Goal: Entertainment & Leisure: Consume media (video, audio)

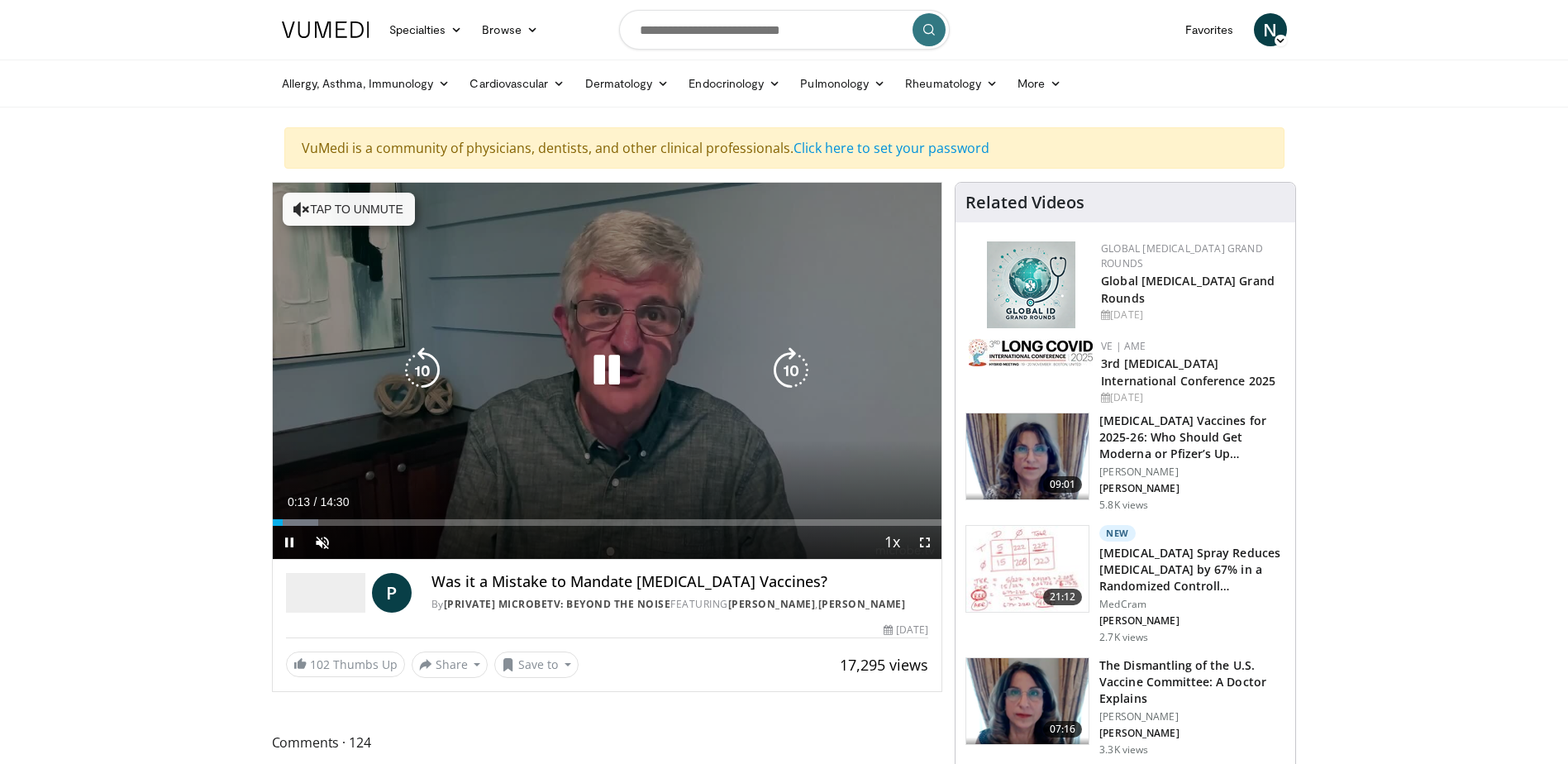
click at [319, 197] on button "Tap to unmute" at bounding box center [349, 209] width 132 height 34
click at [598, 378] on icon "Video Player" at bounding box center [606, 370] width 46 height 46
